Goal: Navigation & Orientation: Find specific page/section

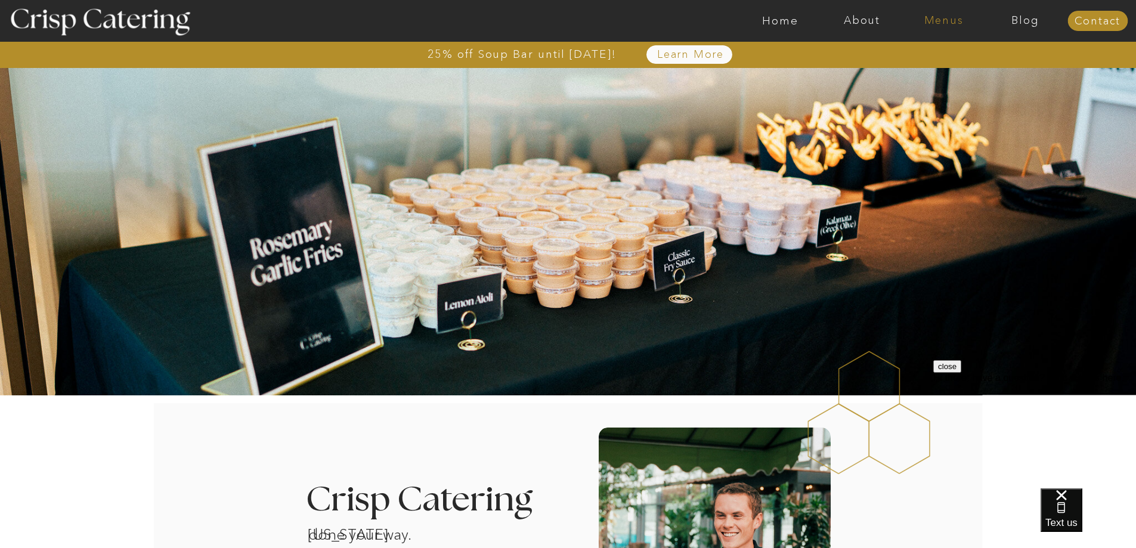
click at [945, 21] on nav "Menus" at bounding box center [944, 21] width 82 height 12
click at [925, 53] on nav "Summer (Mar-Aug)" at bounding box center [947, 53] width 107 height 11
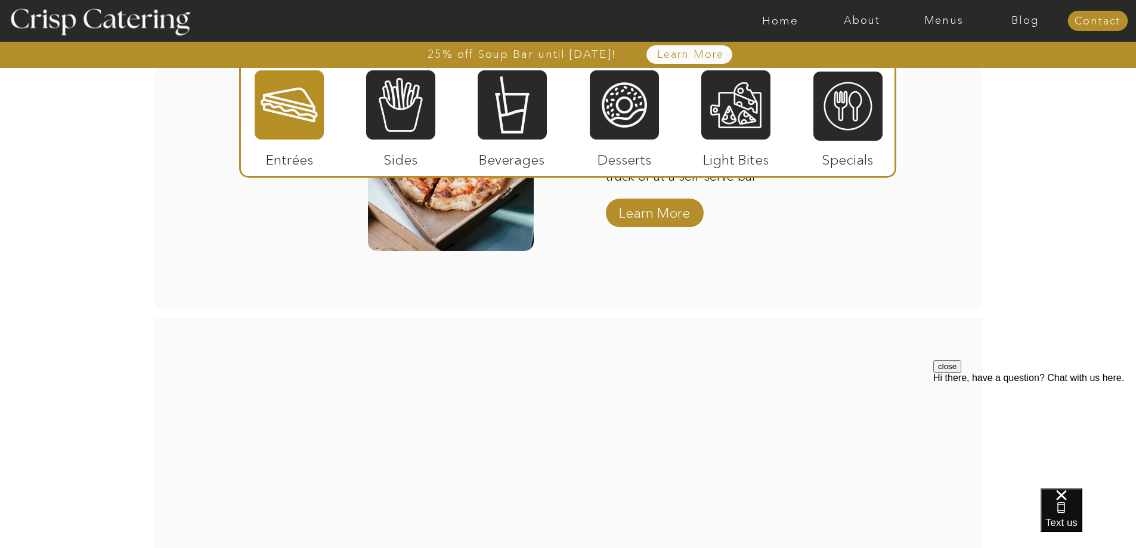
scroll to position [1595, 0]
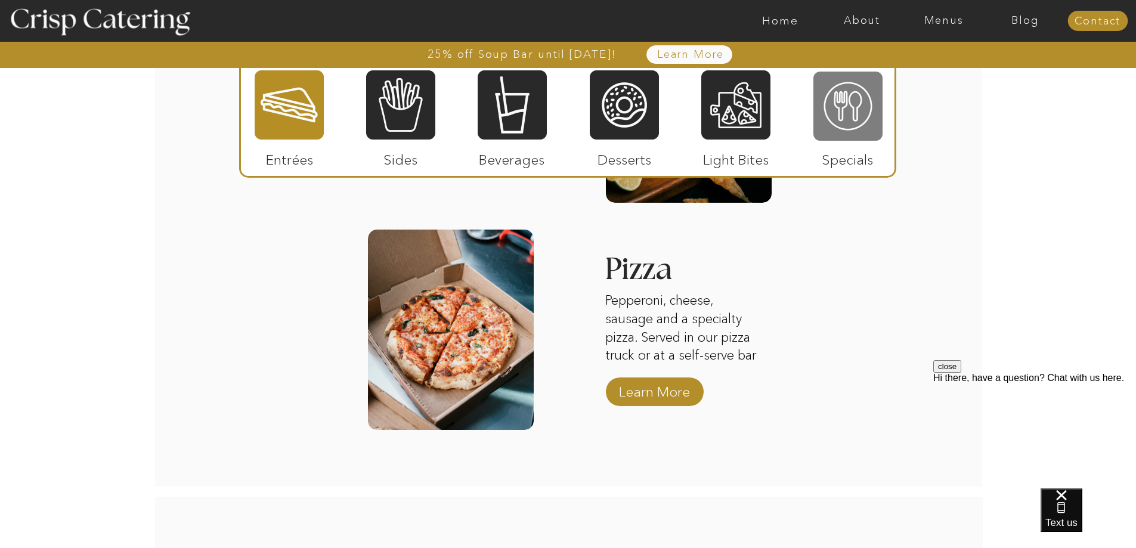
click at [840, 116] on div at bounding box center [847, 106] width 69 height 72
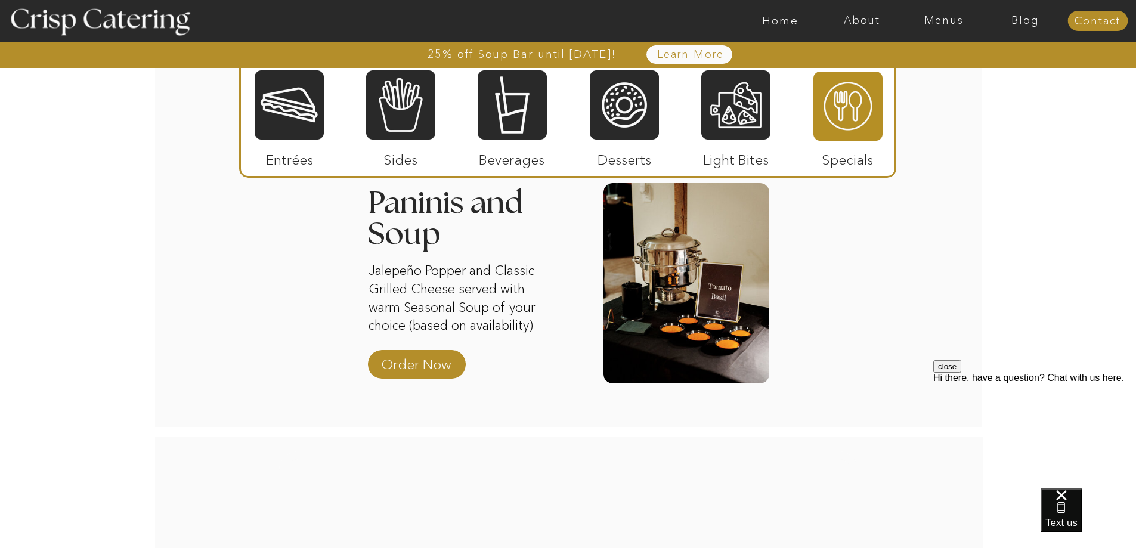
scroll to position [1160, 0]
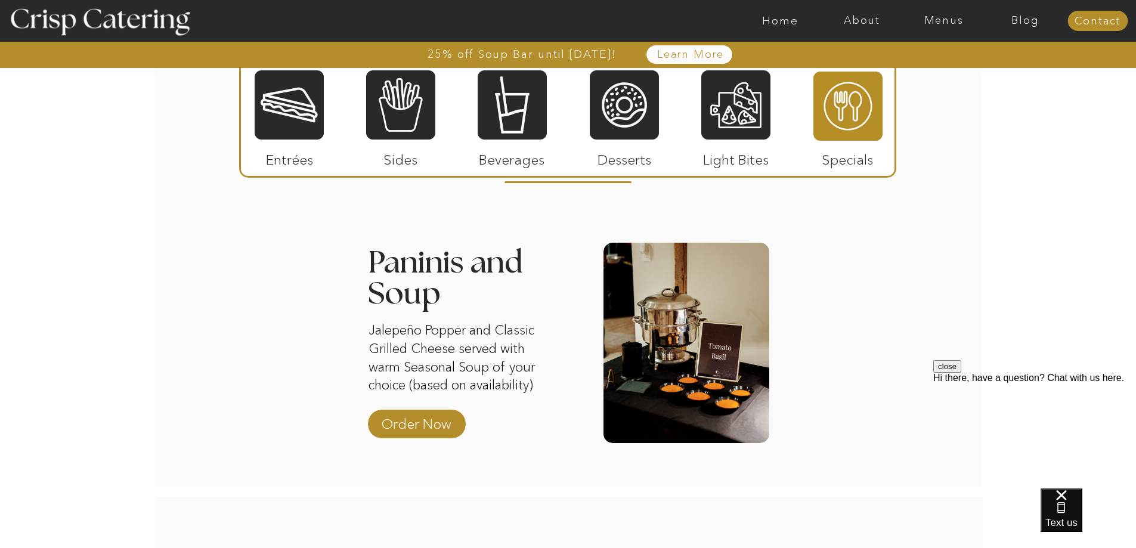
click at [299, 138] on div at bounding box center [289, 105] width 69 height 72
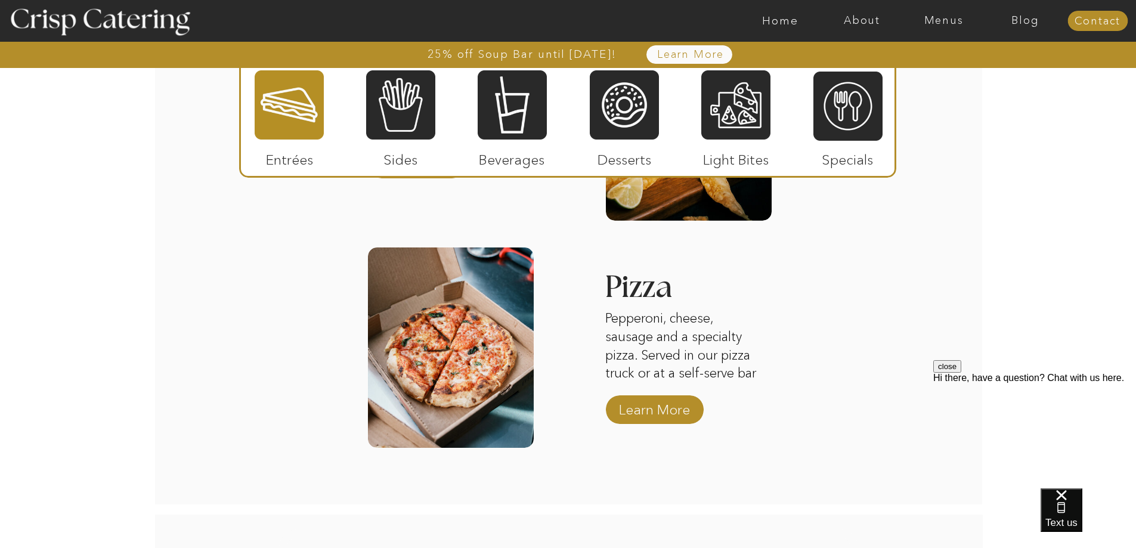
scroll to position [1458, 0]
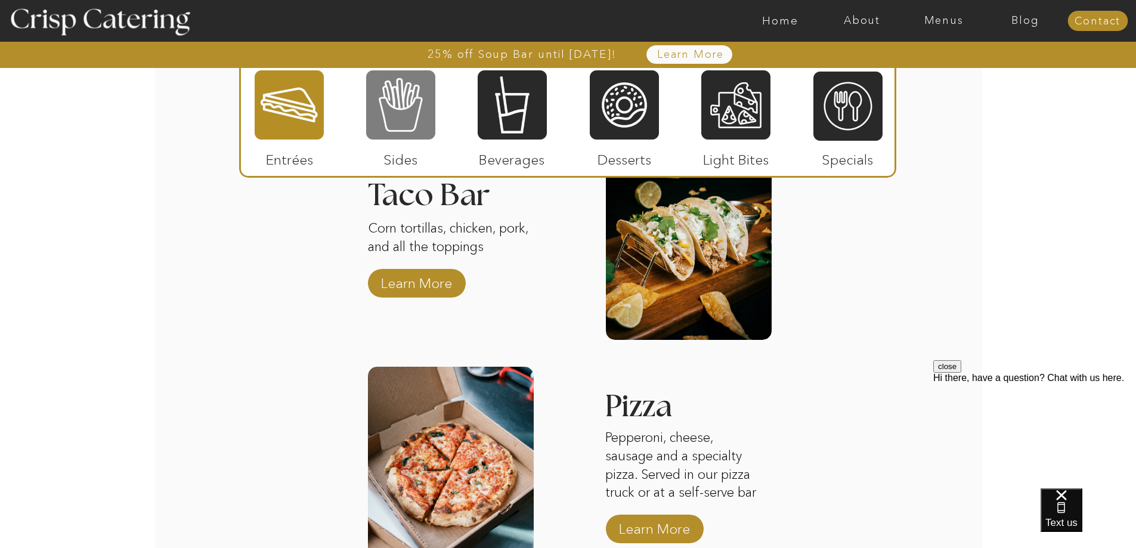
click at [395, 114] on div at bounding box center [400, 105] width 69 height 72
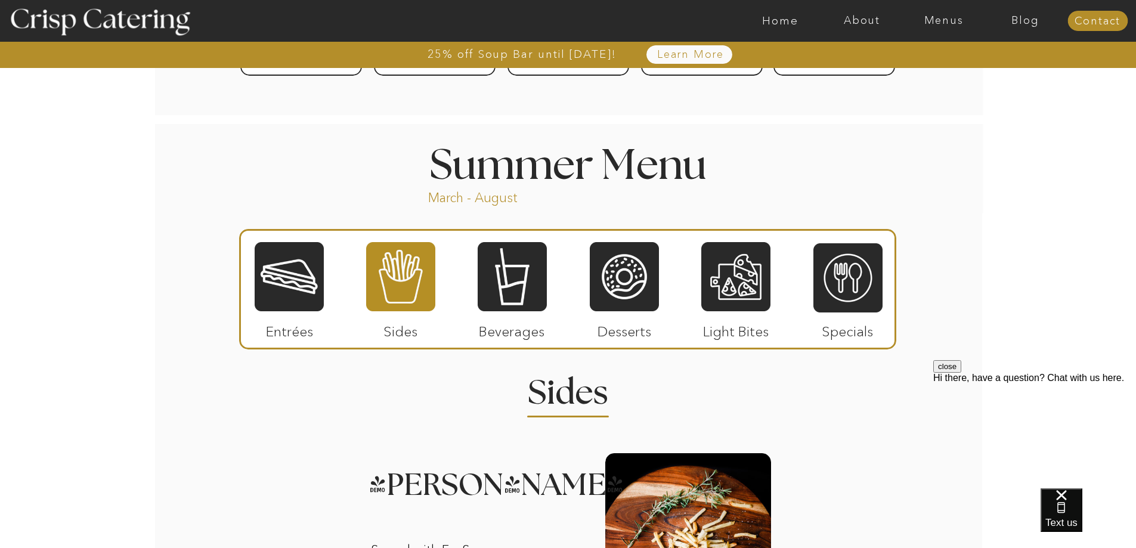
scroll to position [802, 0]
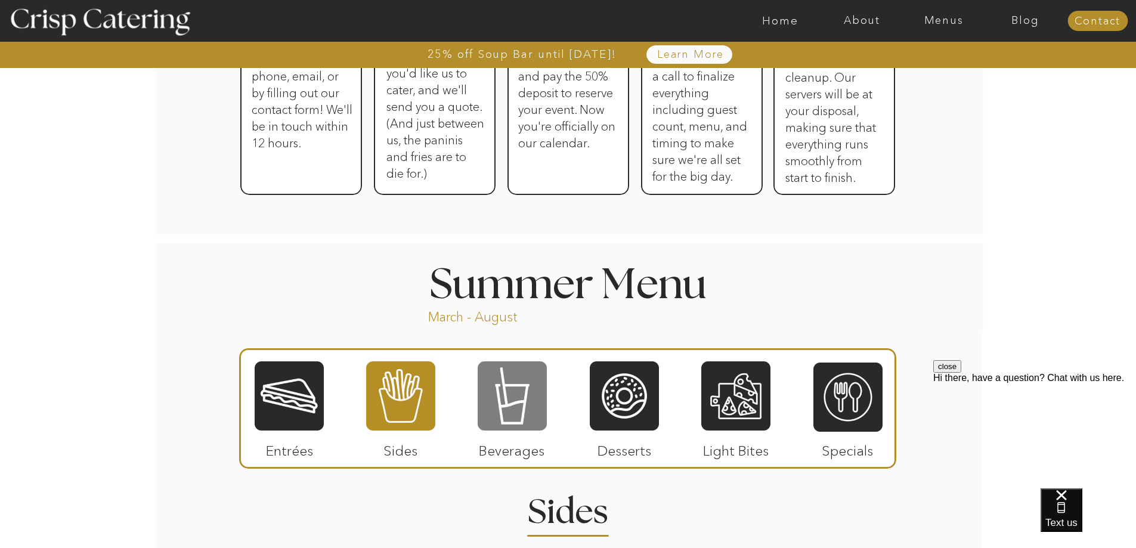
click at [503, 417] on div at bounding box center [511, 396] width 69 height 72
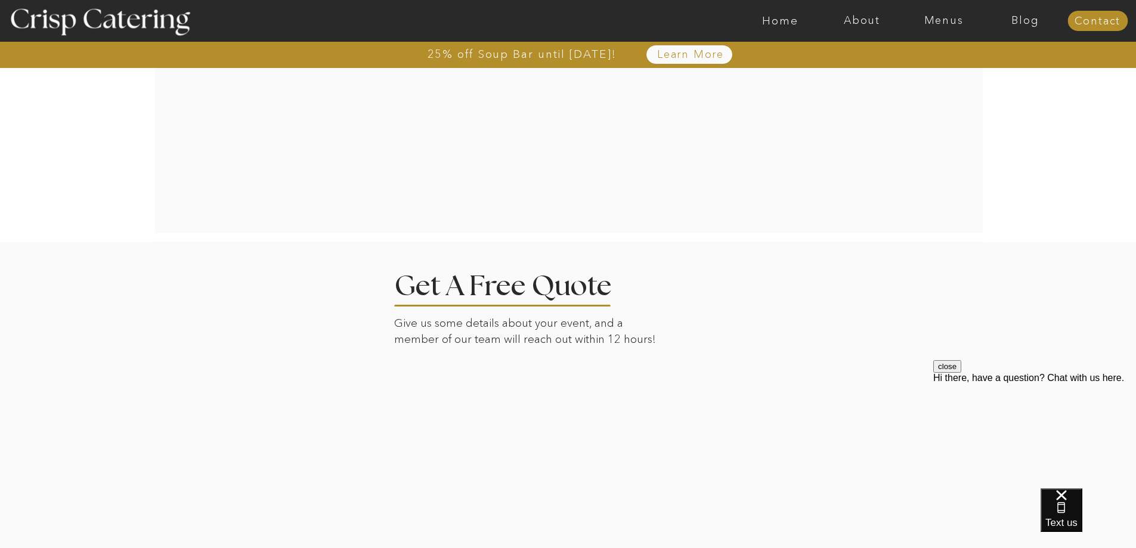
scroll to position [2173, 0]
